Goal: Information Seeking & Learning: Find specific fact

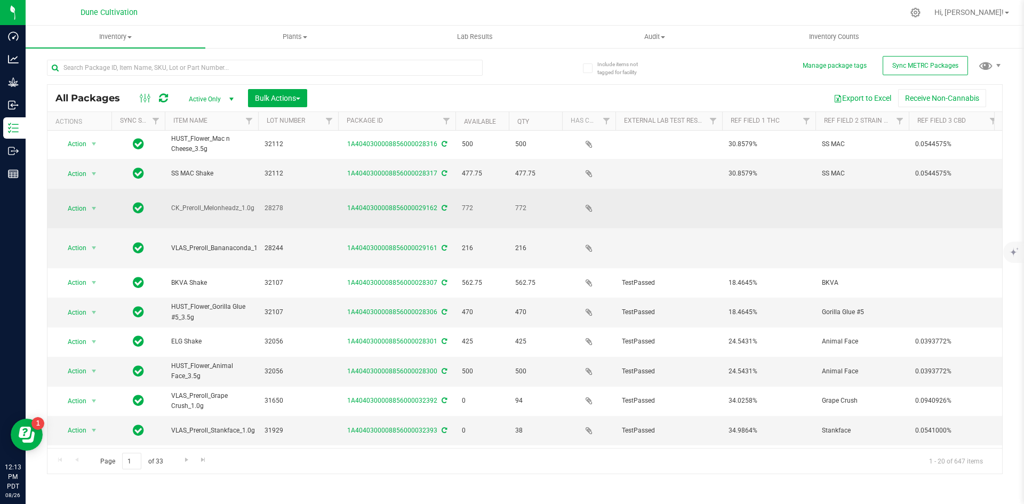
scroll to position [1, 0]
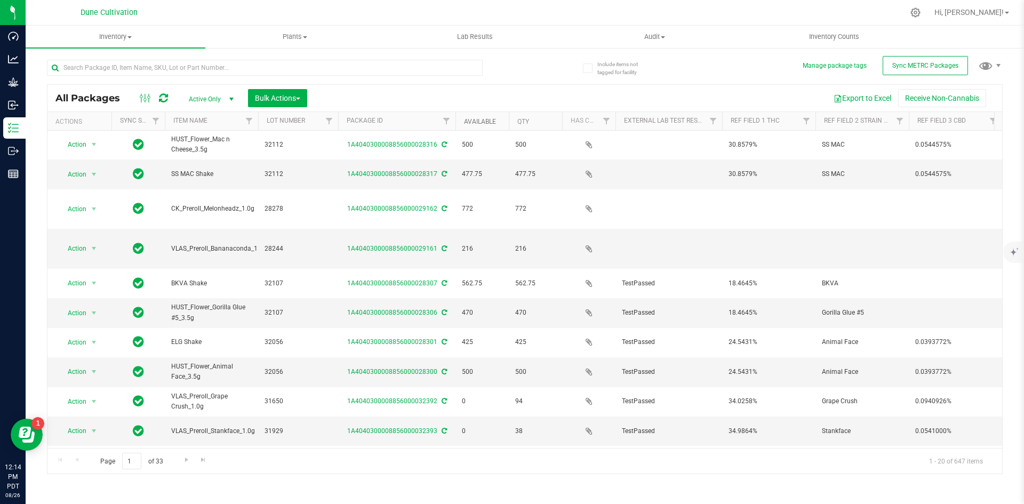
click at [469, 124] on link "Available" at bounding box center [480, 121] width 32 height 7
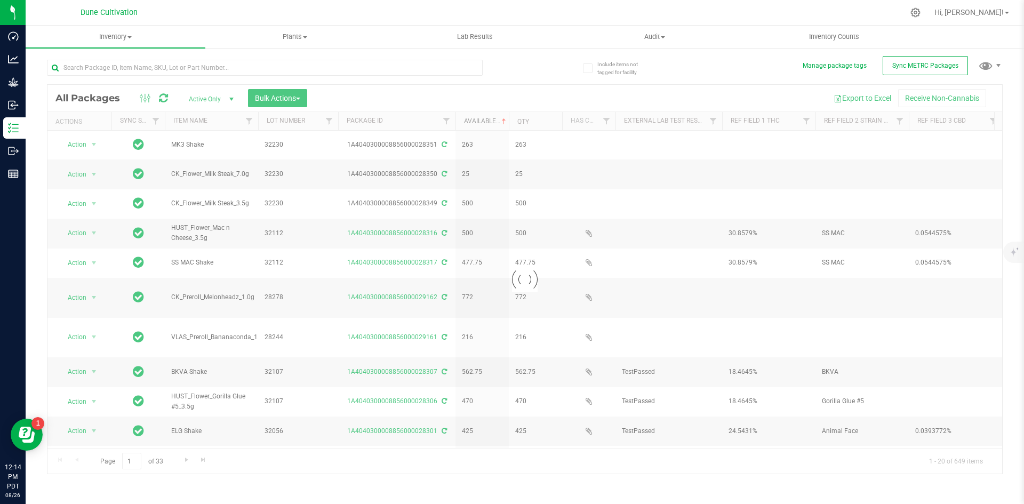
scroll to position [0, 0]
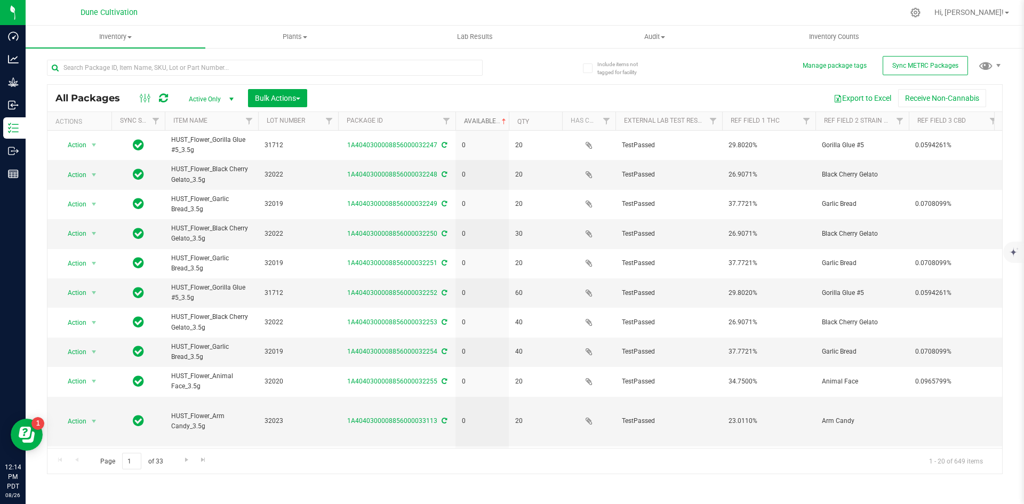
click at [469, 124] on link "Available" at bounding box center [486, 120] width 44 height 7
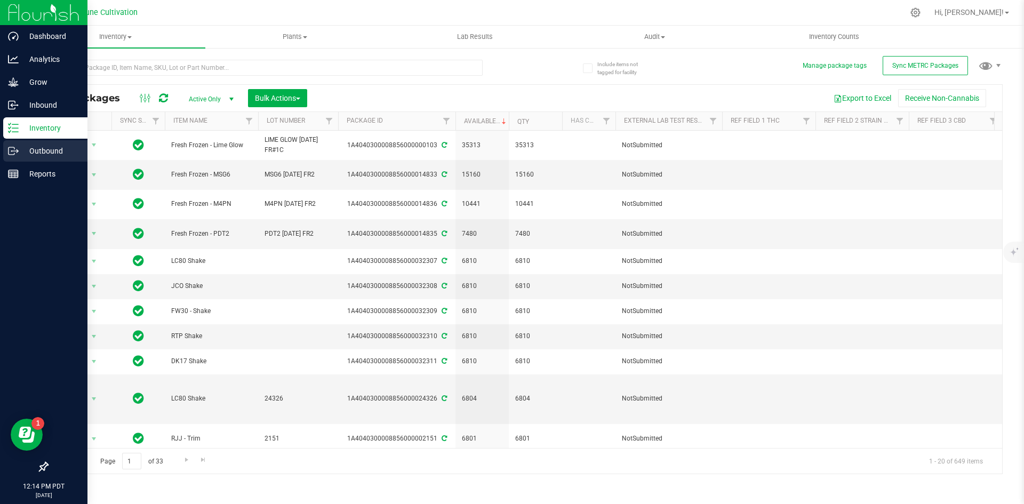
click at [20, 146] on p "Outbound" at bounding box center [51, 151] width 64 height 13
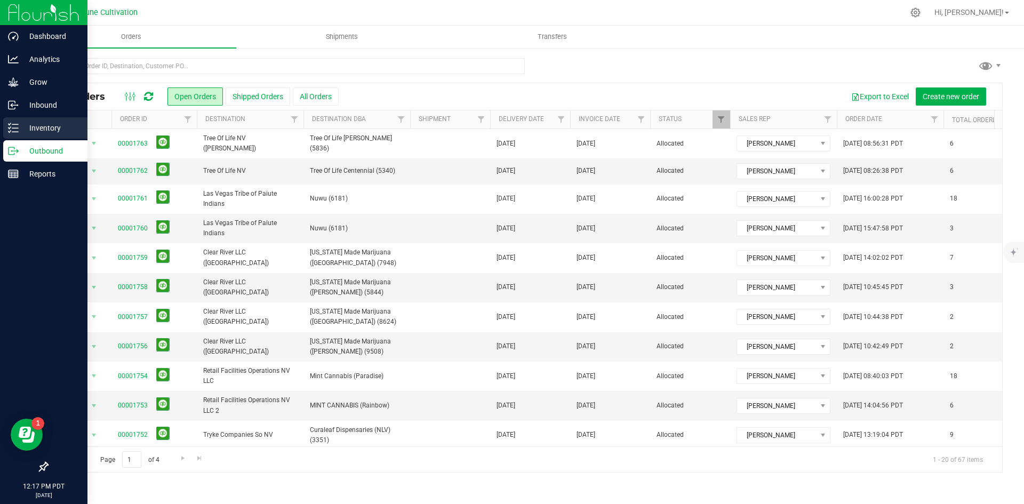
click at [15, 129] on icon at bounding box center [13, 128] width 11 height 11
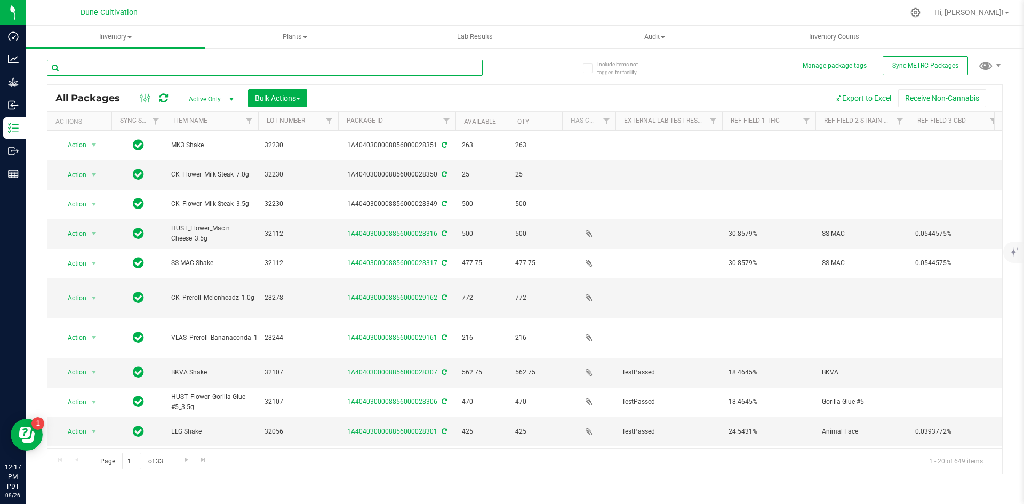
click at [155, 72] on input "text" at bounding box center [265, 68] width 436 height 16
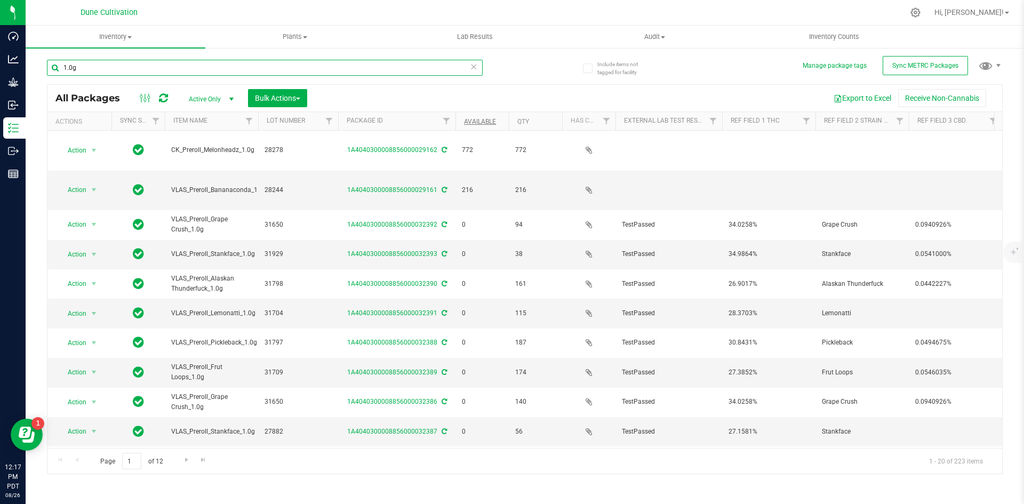
type input "1.0g"
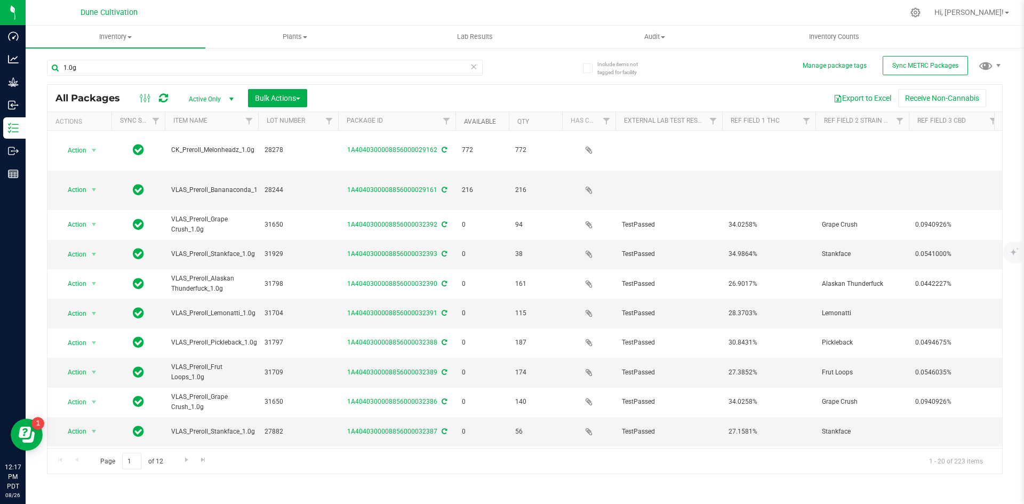
click at [482, 122] on link "Available" at bounding box center [480, 121] width 32 height 7
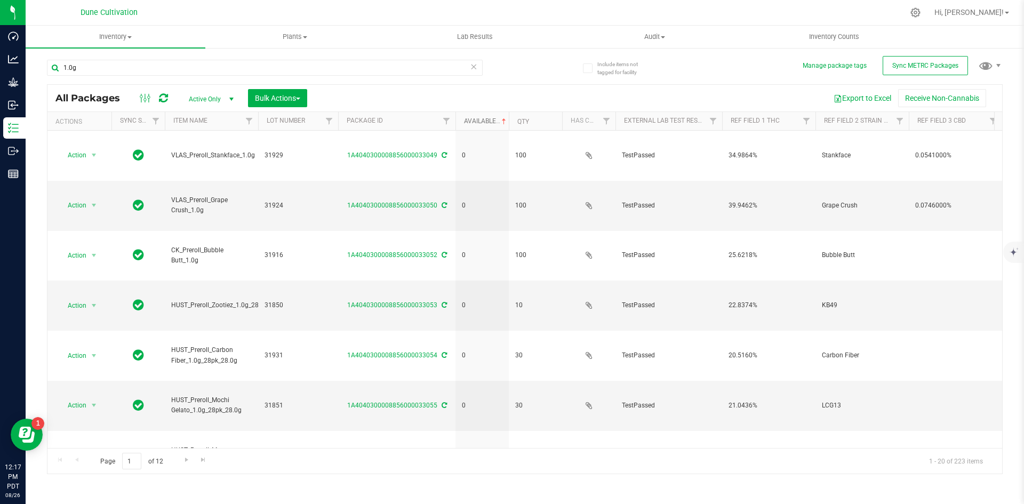
click at [482, 122] on link "Available" at bounding box center [486, 120] width 44 height 7
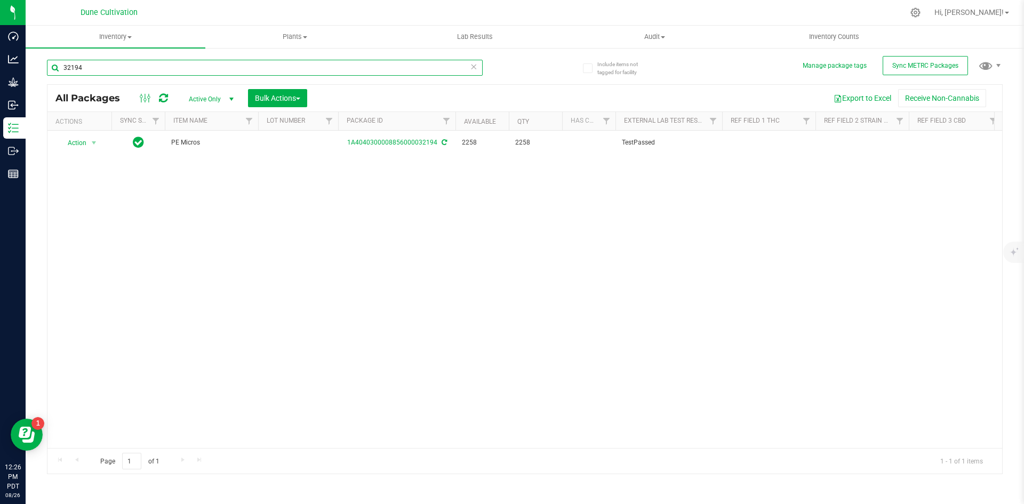
drag, startPoint x: 124, startPoint y: 74, endPoint x: 47, endPoint y: 64, distance: 78.0
click at [47, 64] on input "32194" at bounding box center [265, 68] width 436 height 16
type input "2"
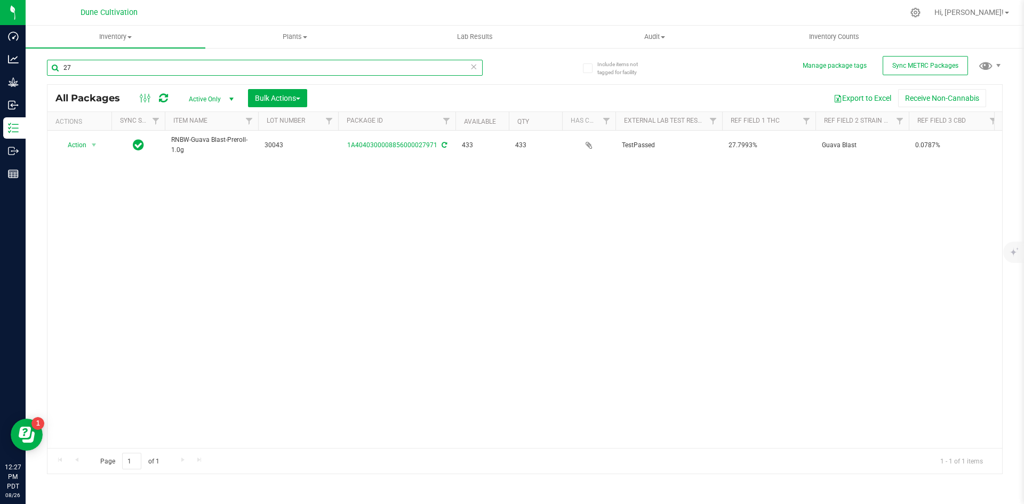
type input "2"
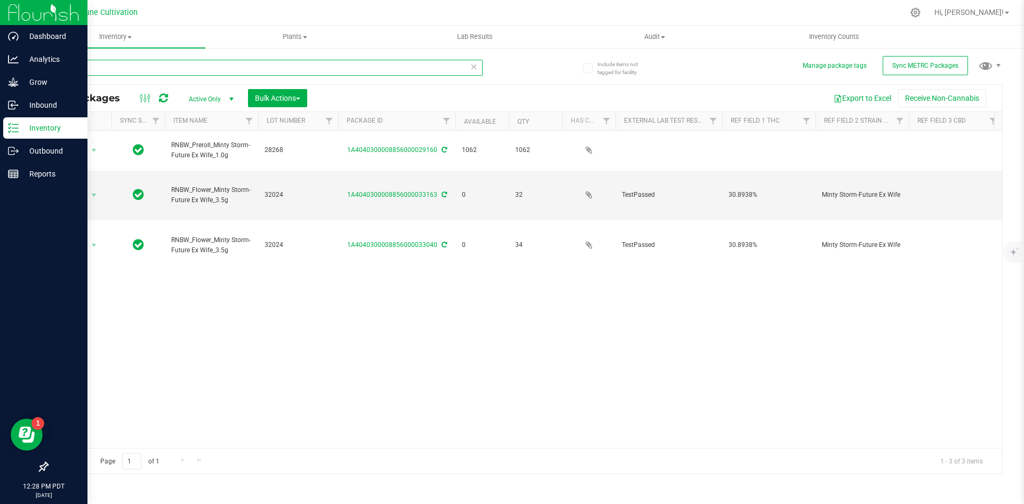
type input "minty"
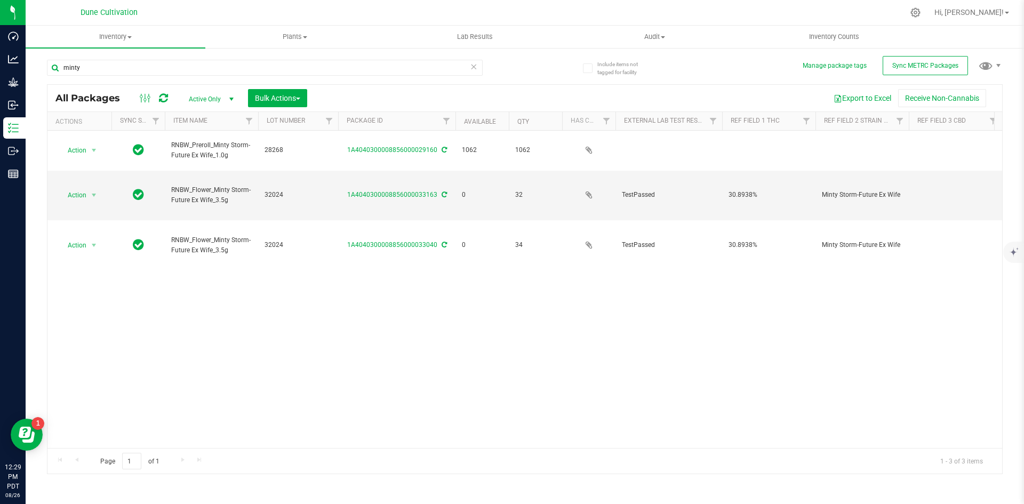
click at [476, 66] on icon at bounding box center [473, 66] width 7 height 13
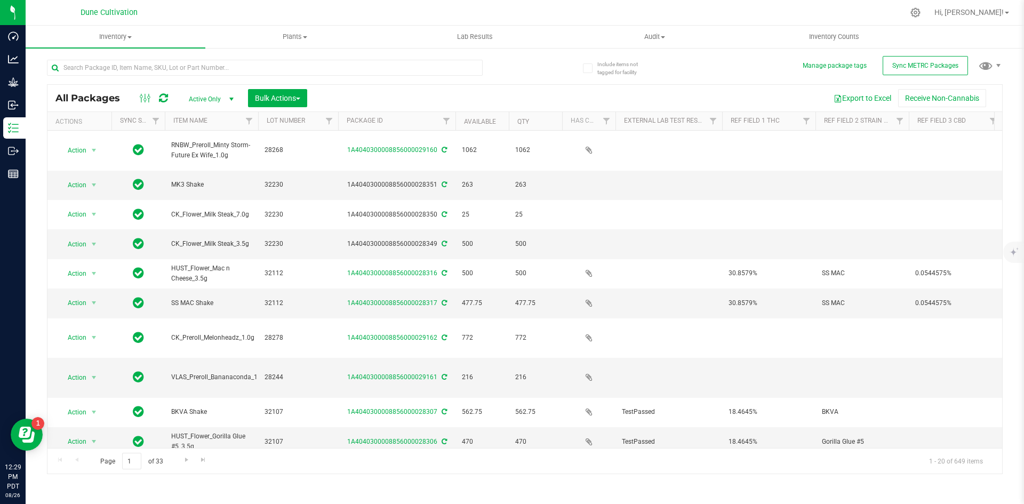
click at [807, 463] on div "Page 1 of 33 1 - 20 of 649 items" at bounding box center [524, 461] width 955 height 26
